Goal: Ask a question

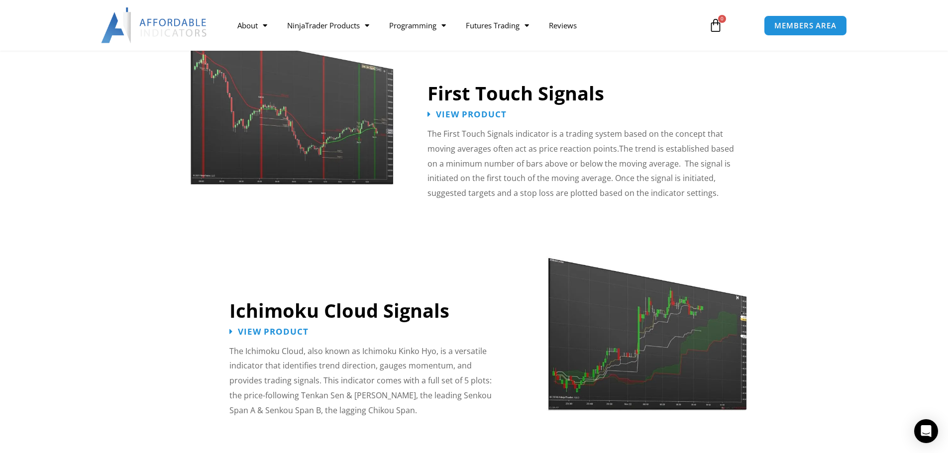
scroll to position [1592, 0]
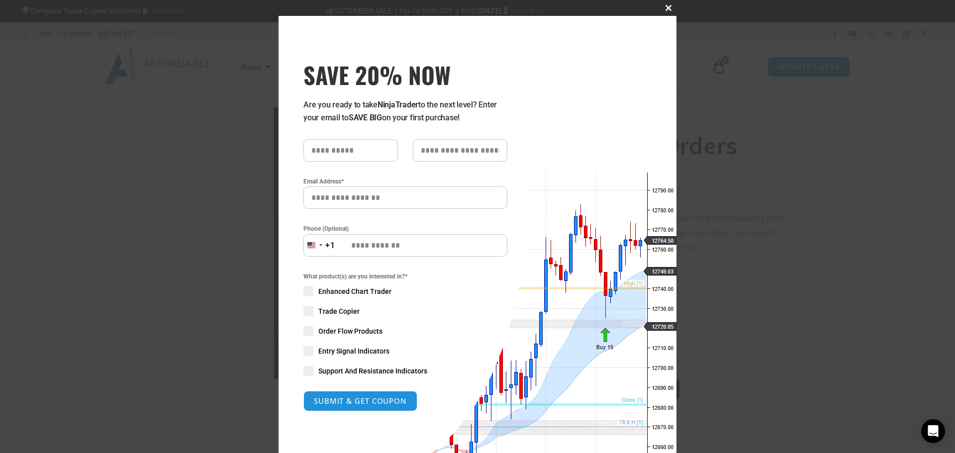
click at [662, 6] on span "SAVE 20% NOW popup" at bounding box center [669, 8] width 16 height 6
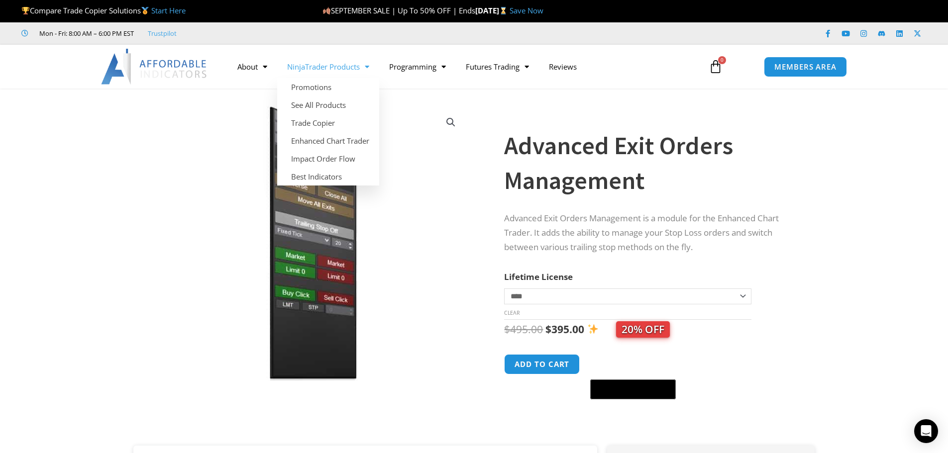
click at [364, 64] on span "Menu" at bounding box center [364, 66] width 9 height 17
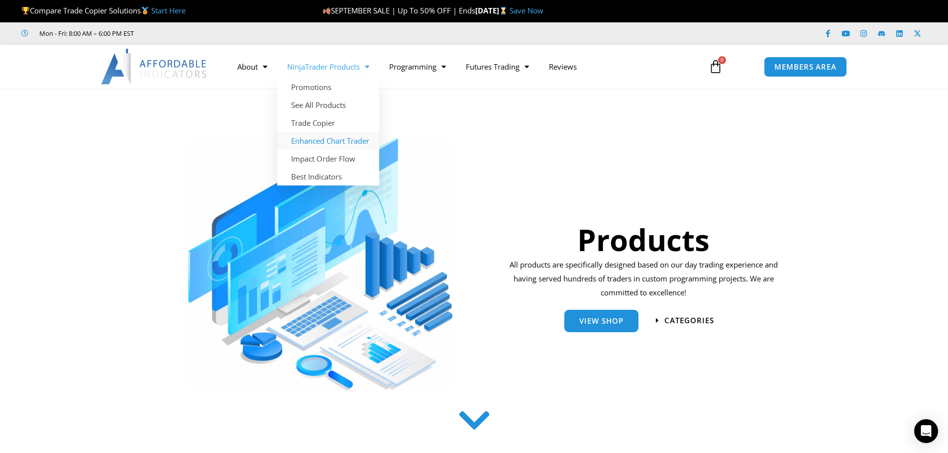
click at [358, 144] on link "Enhanced Chart Trader" at bounding box center [328, 141] width 102 height 18
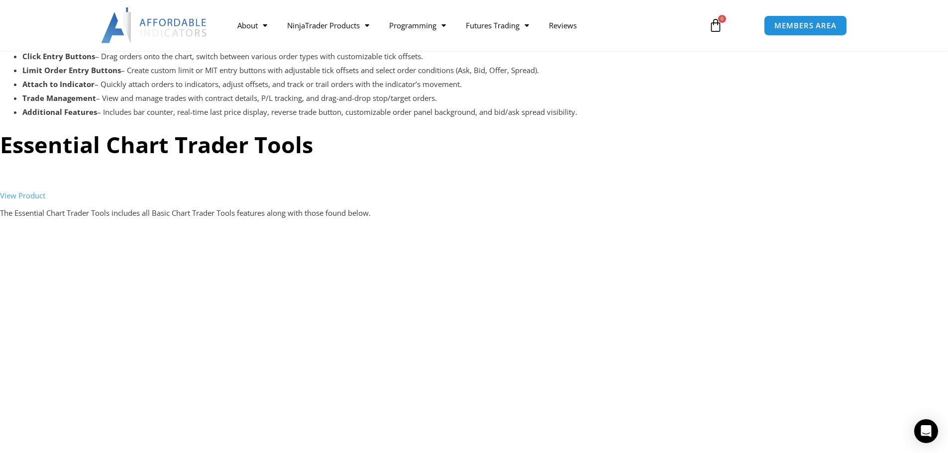
scroll to position [1642, 0]
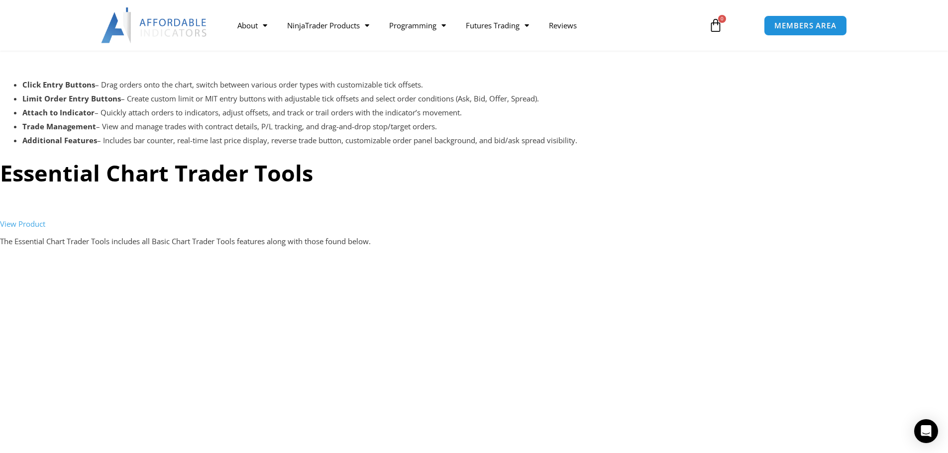
click at [35, 225] on link "View Product" at bounding box center [22, 224] width 45 height 10
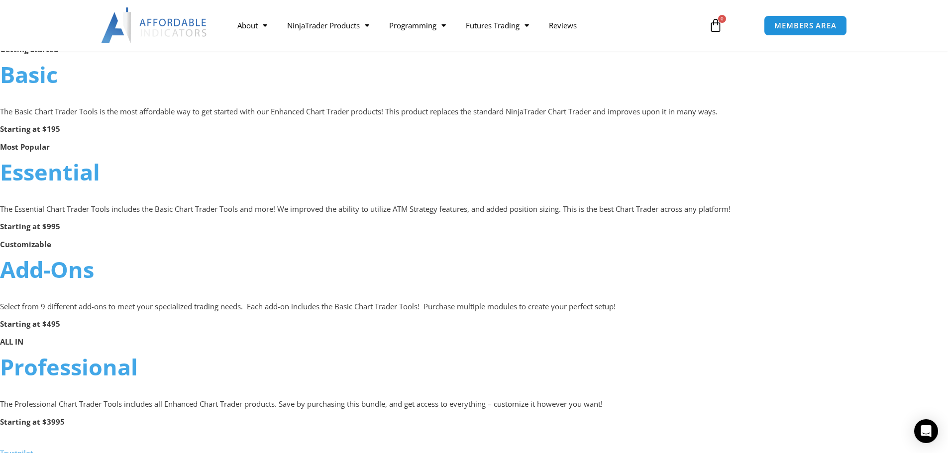
scroll to position [597, 0]
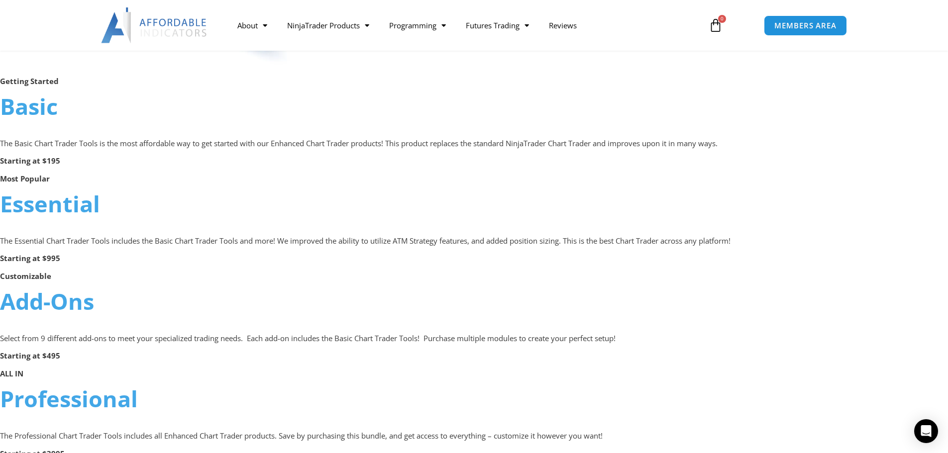
click at [44, 107] on link "Basic" at bounding box center [29, 106] width 58 height 30
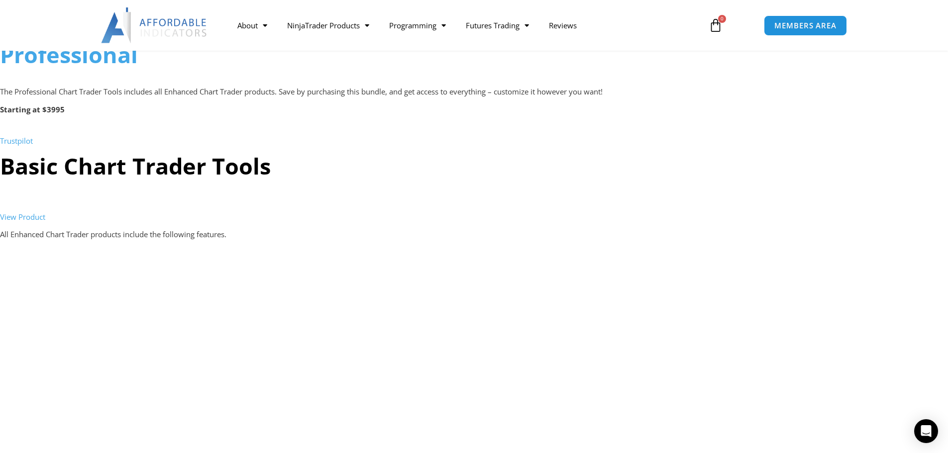
scroll to position [945, 0]
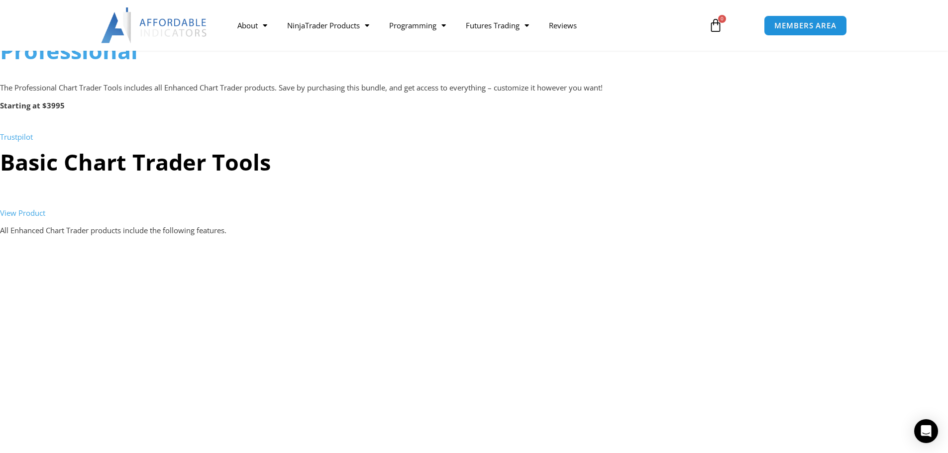
click at [25, 214] on link "View Product" at bounding box center [22, 213] width 45 height 10
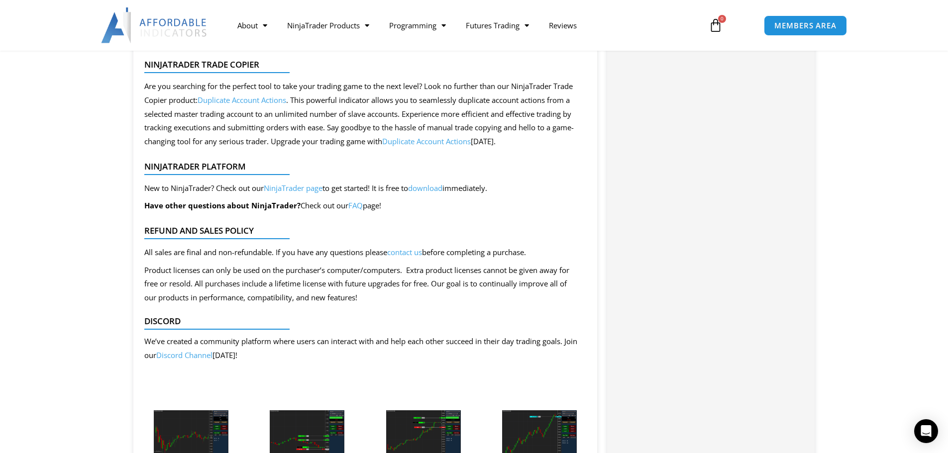
scroll to position [2239, 0]
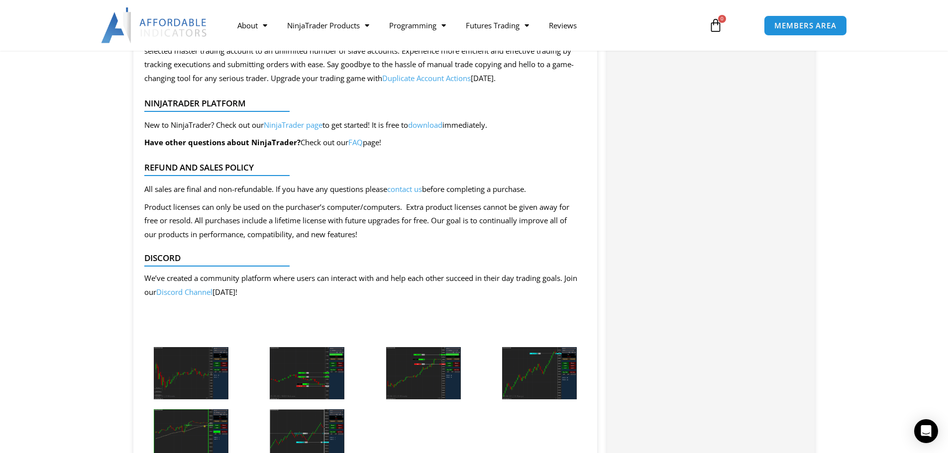
click at [212, 293] on link "Discord Channel" at bounding box center [184, 292] width 56 height 10
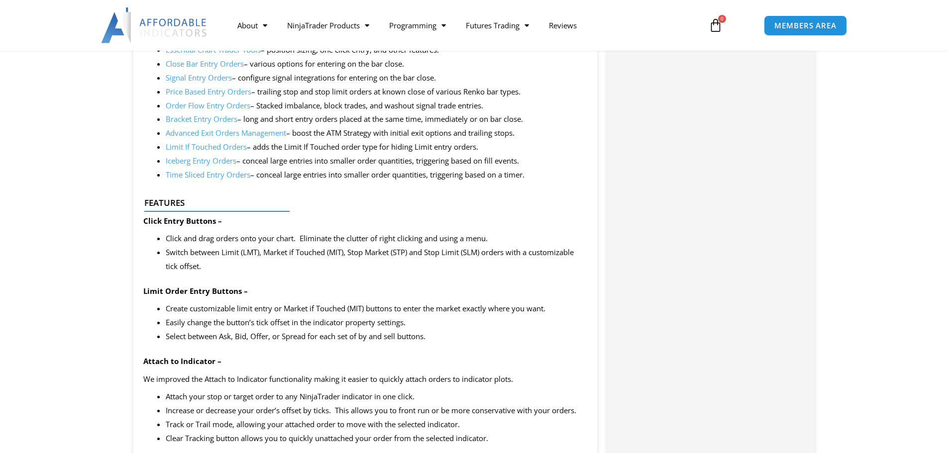
scroll to position [846, 0]
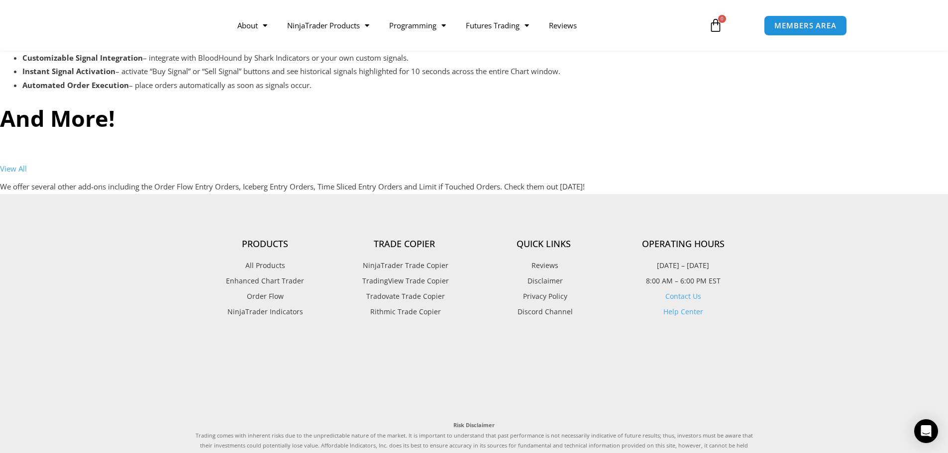
scroll to position [2885, 0]
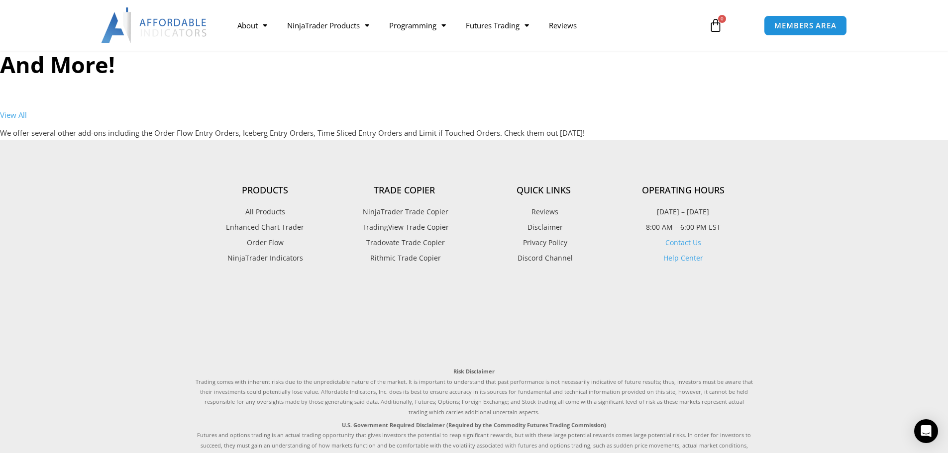
scroll to position [3184, 0]
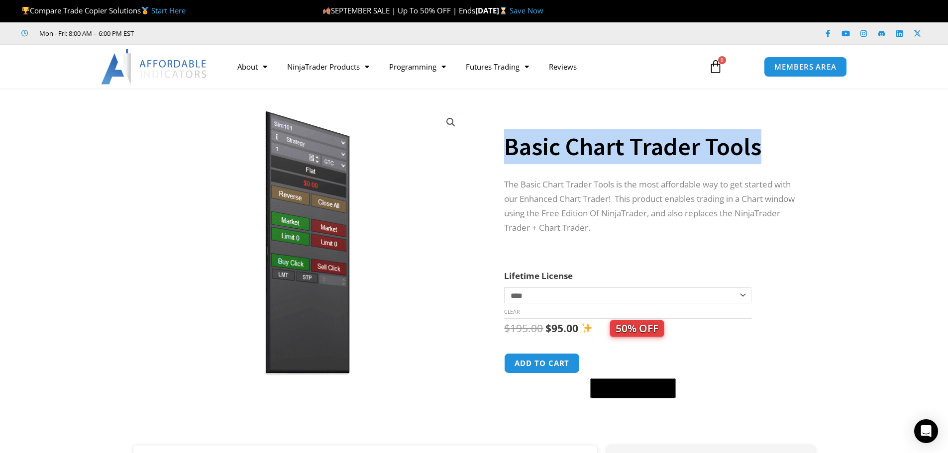
drag, startPoint x: 508, startPoint y: 143, endPoint x: 762, endPoint y: 153, distance: 253.9
click at [762, 153] on h1 "Basic Chart Trader Tools" at bounding box center [649, 146] width 291 height 35
copy h1 "Basic Chart Trader Tools"
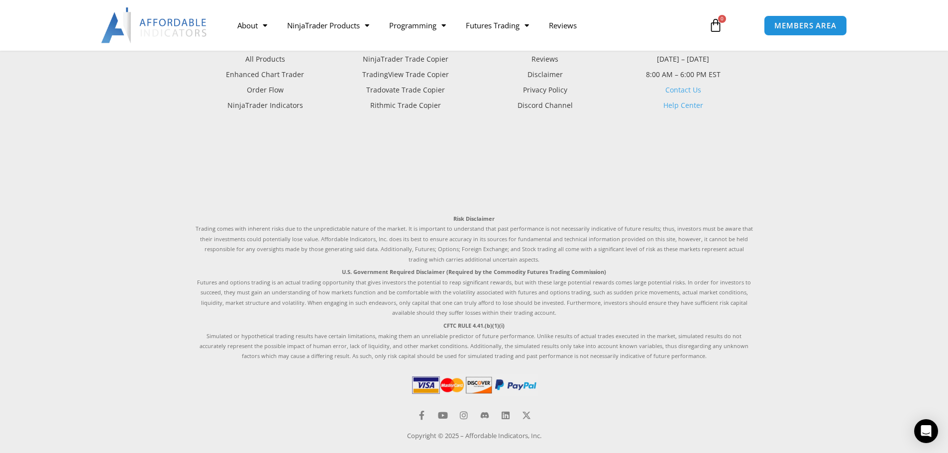
scroll to position [3063, 0]
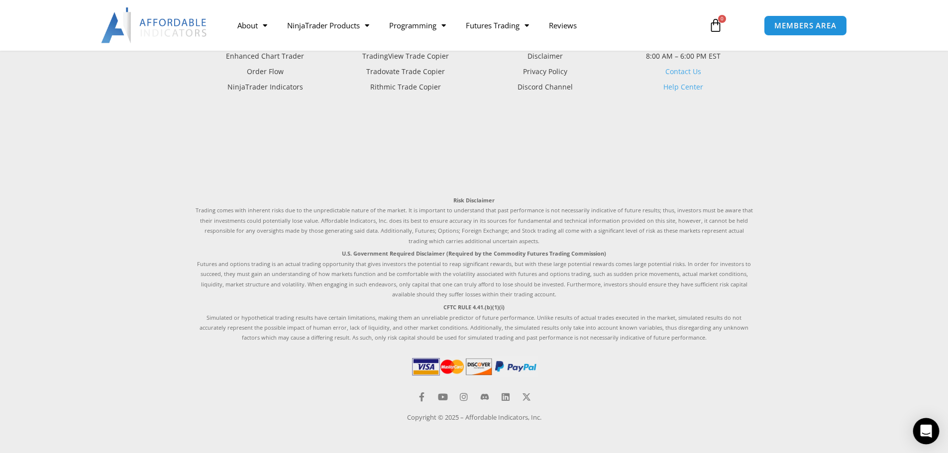
click at [918, 423] on div "Open Intercom Messenger" at bounding box center [926, 431] width 26 height 26
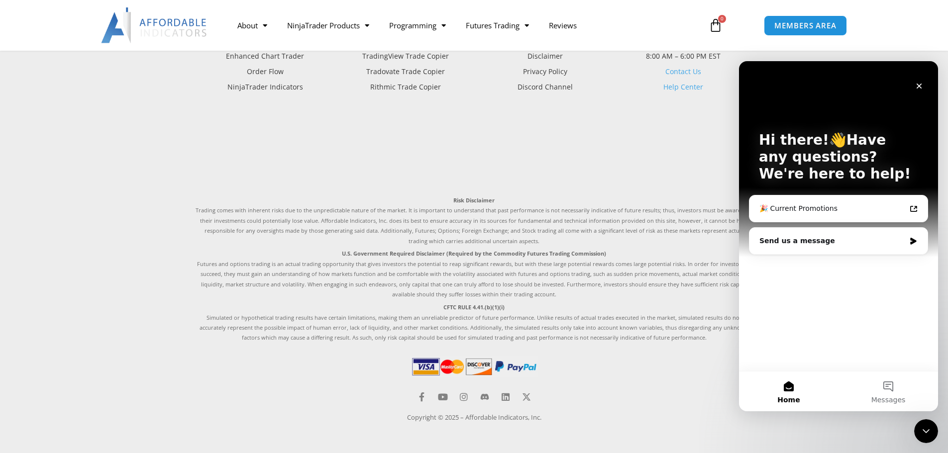
scroll to position [0, 0]
click at [795, 242] on div "Send us a message" at bounding box center [832, 241] width 146 height 10
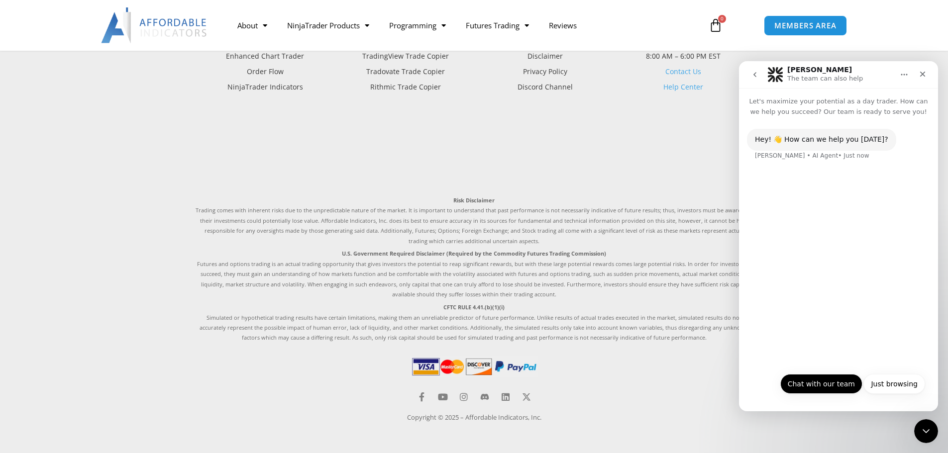
click at [814, 383] on button "Chat with our team" at bounding box center [821, 384] width 82 height 20
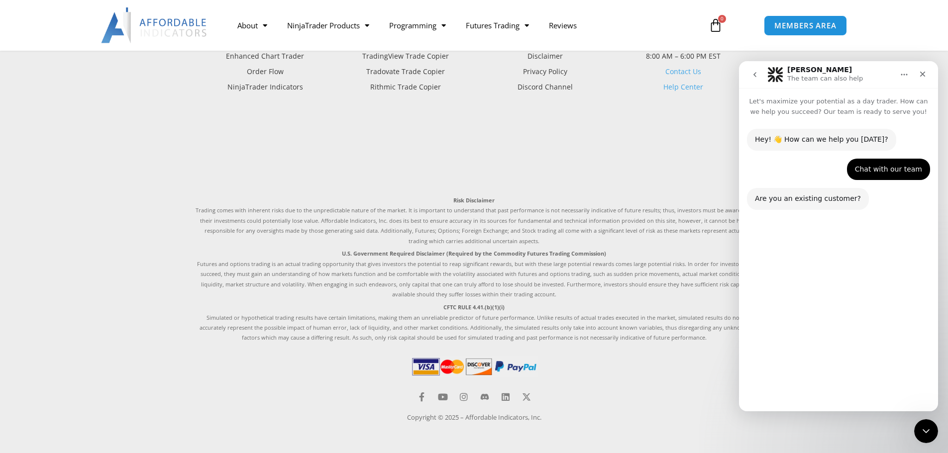
click at [919, 387] on button "No" at bounding box center [912, 384] width 24 height 20
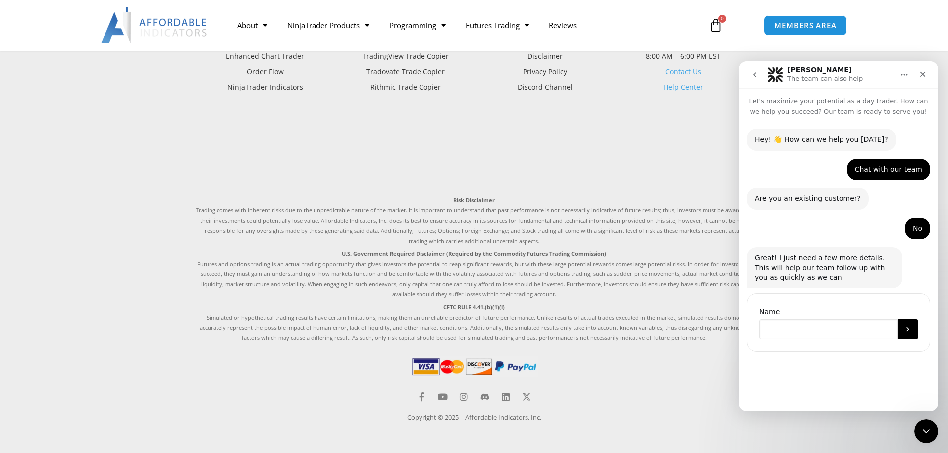
click at [786, 327] on input "Name" at bounding box center [828, 329] width 138 height 20
type input "***"
click at [909, 329] on icon "Submit" at bounding box center [907, 329] width 8 height 8
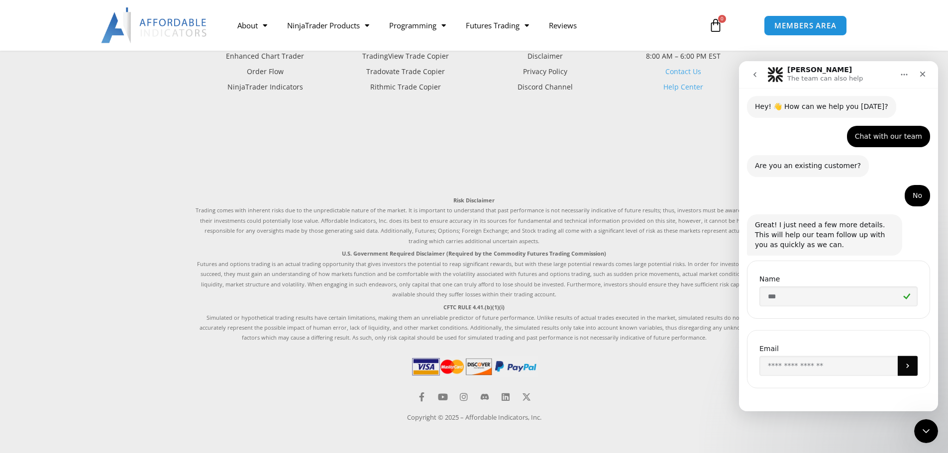
scroll to position [36, 0]
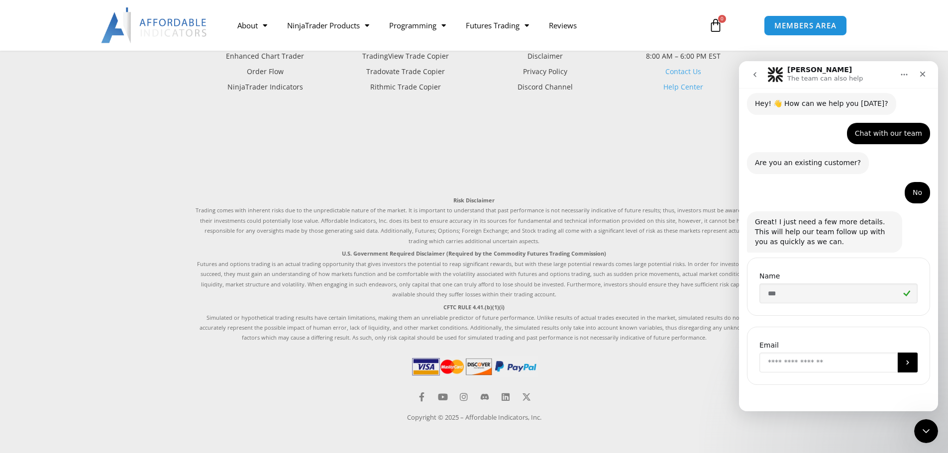
click at [786, 365] on input "Enter your email" at bounding box center [828, 363] width 138 height 20
type input "**********"
click at [903, 362] on icon "Submit" at bounding box center [907, 363] width 8 height 8
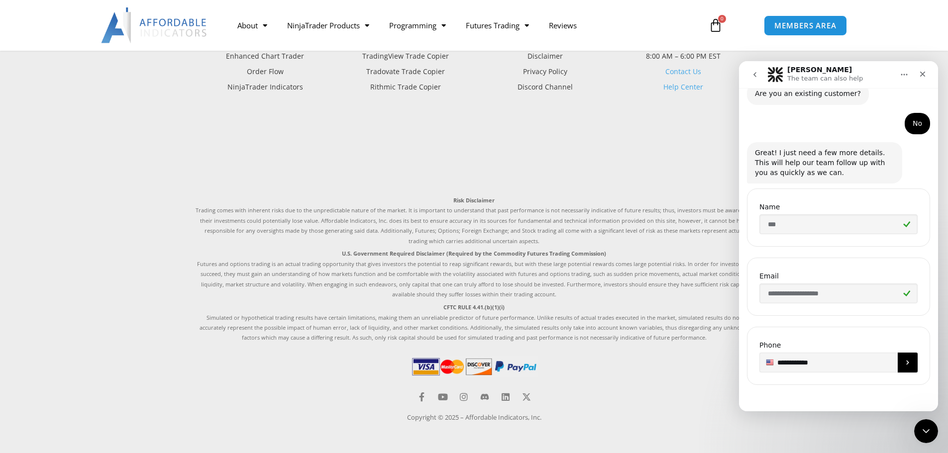
type input "**********"
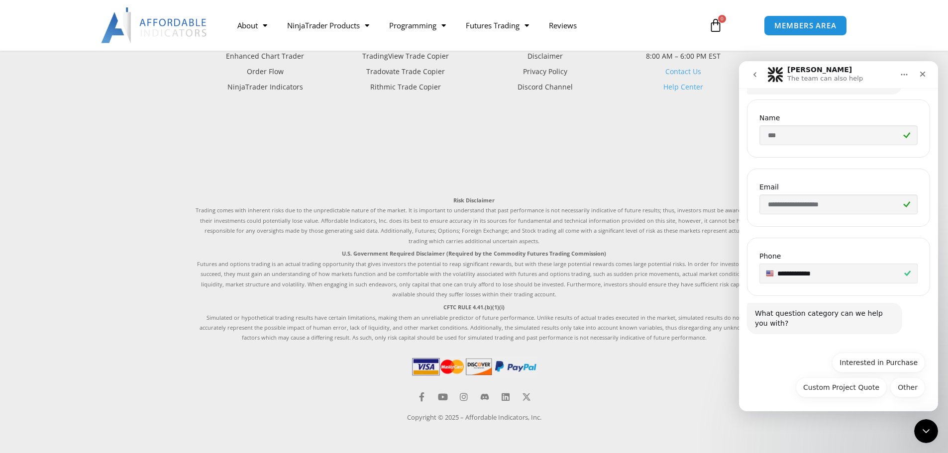
scroll to position [196, 0]
click at [867, 364] on button "Interested in Purchase" at bounding box center [878, 360] width 93 height 20
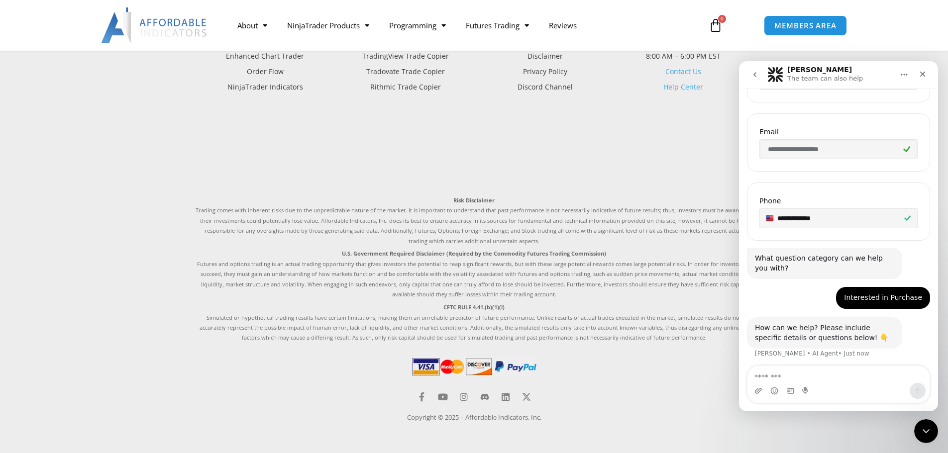
scroll to position [252, 0]
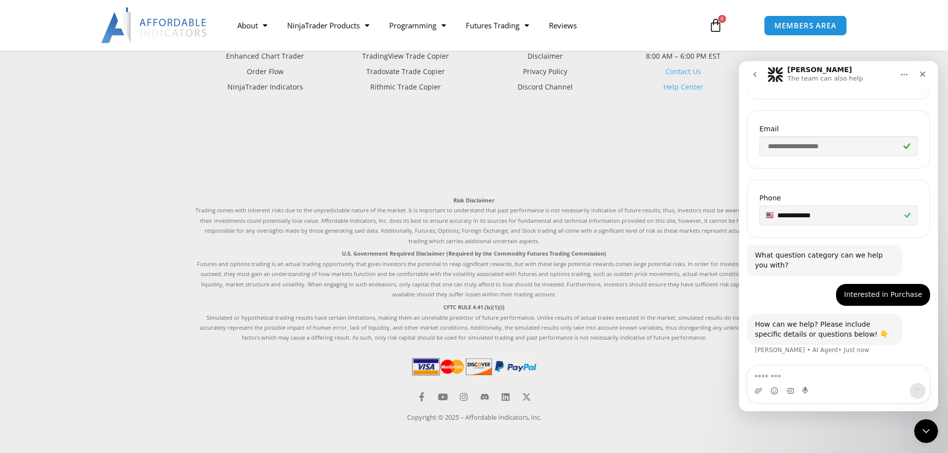
click at [790, 378] on textarea "Message…" at bounding box center [838, 374] width 182 height 17
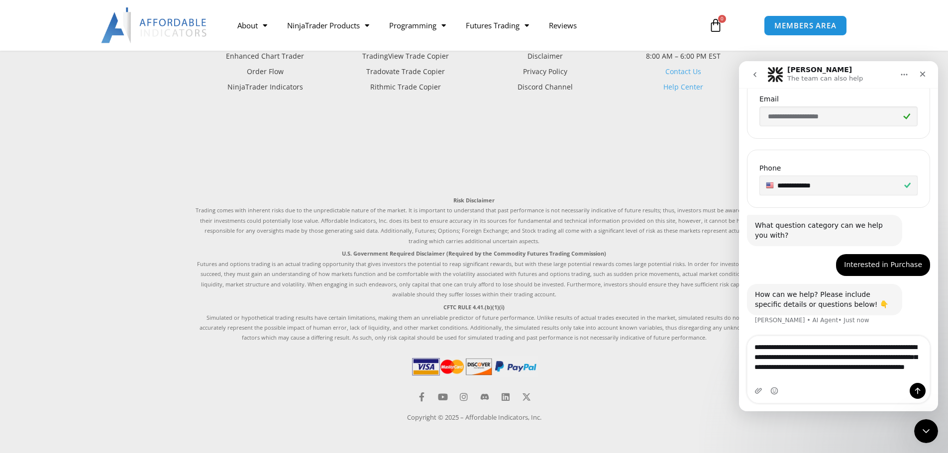
click at [799, 347] on textarea "**********" at bounding box center [838, 359] width 182 height 47
type textarea "**********"
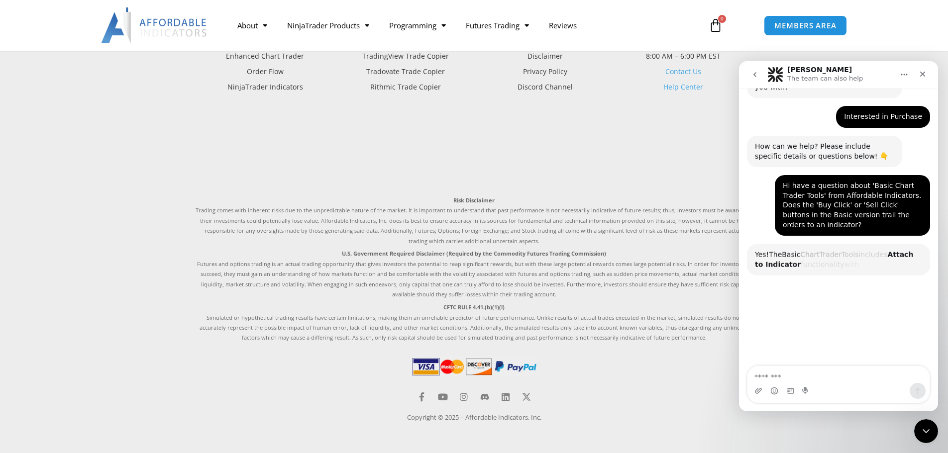
scroll to position [520, 0]
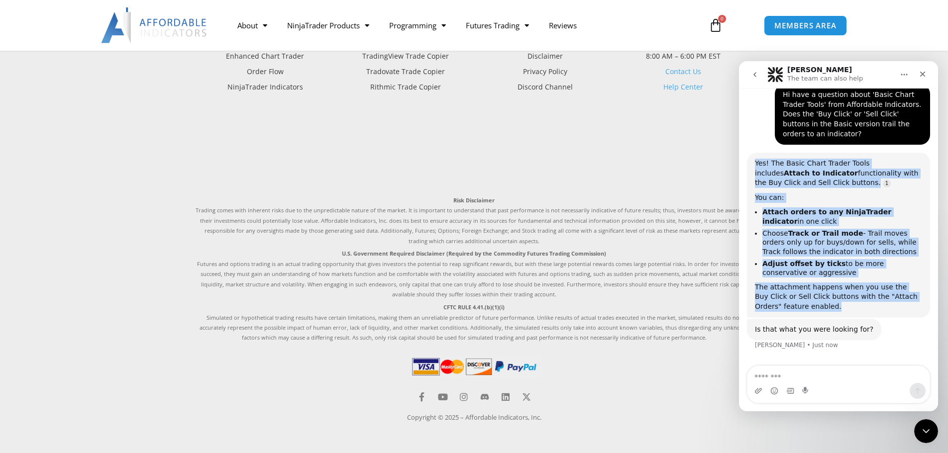
drag, startPoint x: 756, startPoint y: 152, endPoint x: 835, endPoint y: 299, distance: 166.9
click at [835, 299] on div "Yes! The Basic Chart Trader Tools includes Attach to Indicator functionality wi…" at bounding box center [838, 235] width 167 height 153
copy div "Yes! The Basic Chart Trader Tools includes Attach to Indicator functionality wi…"
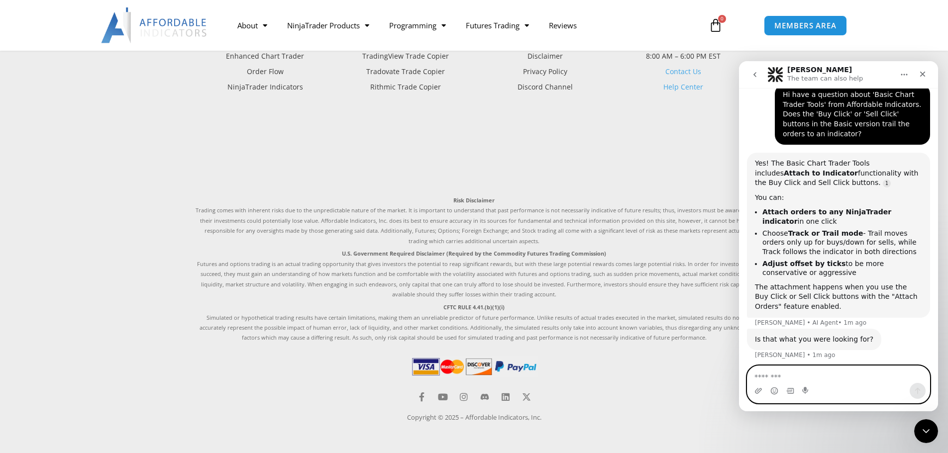
click at [772, 375] on textarea "Message…" at bounding box center [838, 374] width 182 height 17
type textarea "***"
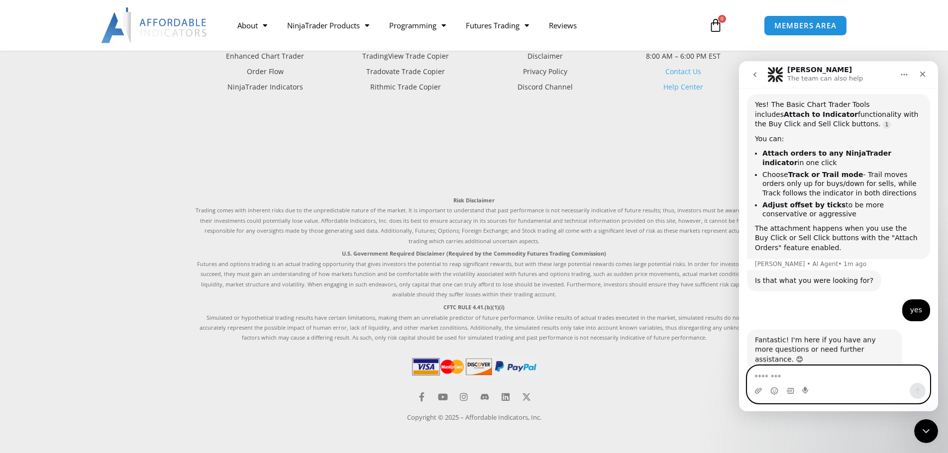
scroll to position [586, 0]
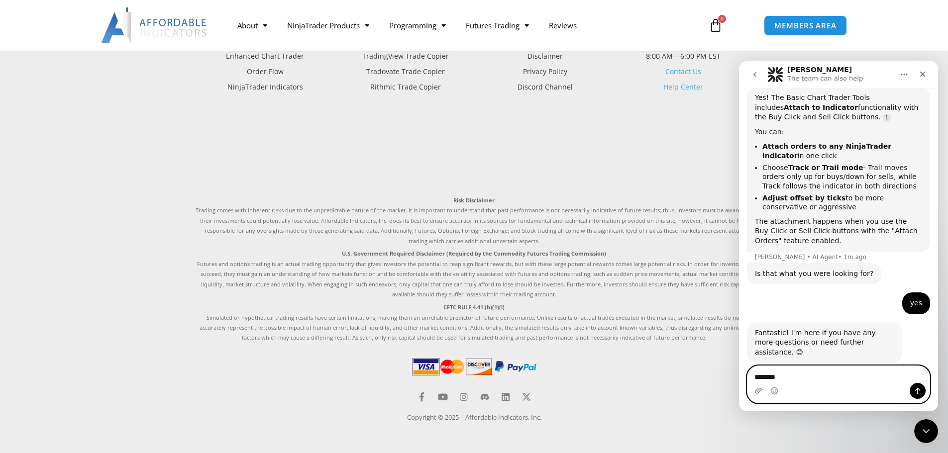
type textarea "*********"
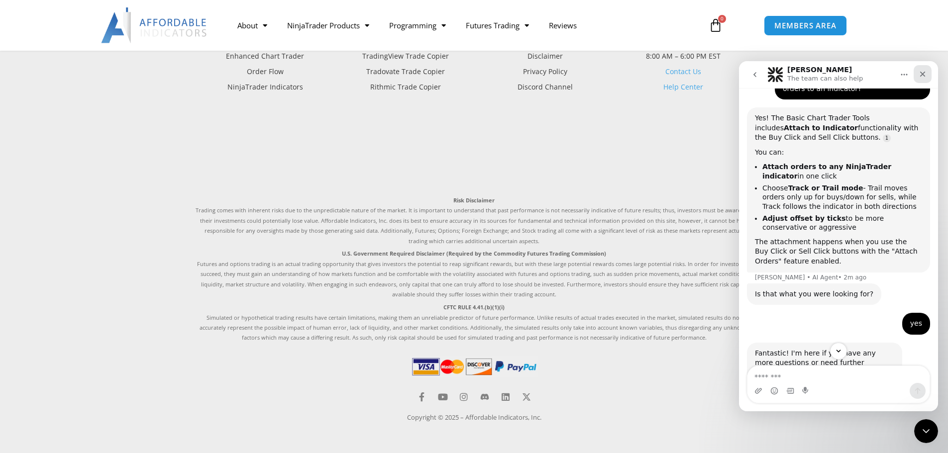
click at [926, 71] on icon "Close" at bounding box center [922, 74] width 8 height 8
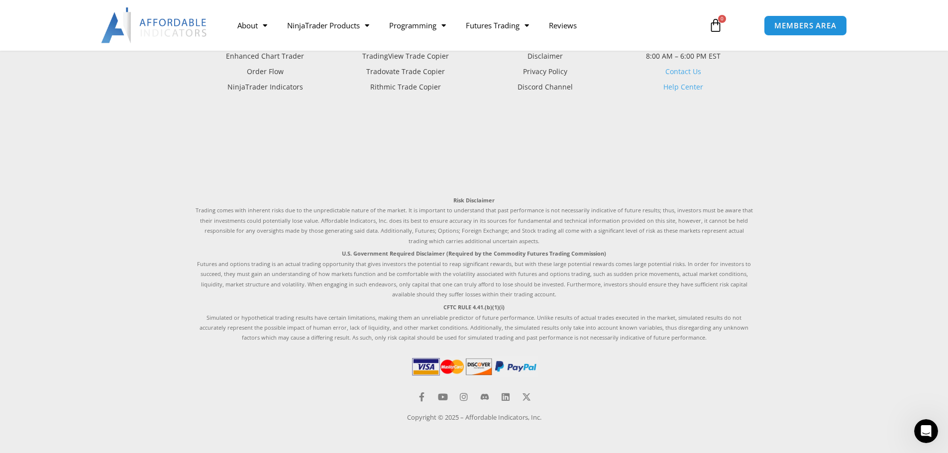
scroll to position [655, 0]
